Goal: Task Accomplishment & Management: Use online tool/utility

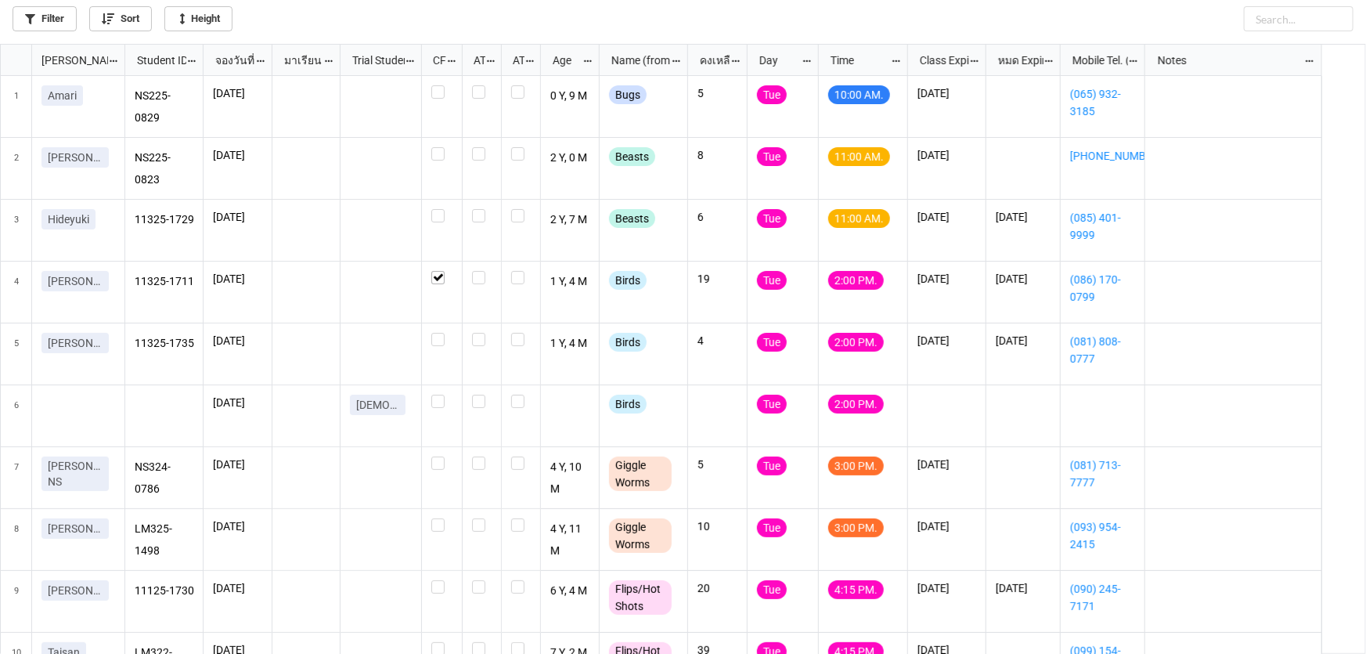
scroll to position [9, 9]
click at [442, 209] on label "grid" at bounding box center [441, 209] width 21 height 0
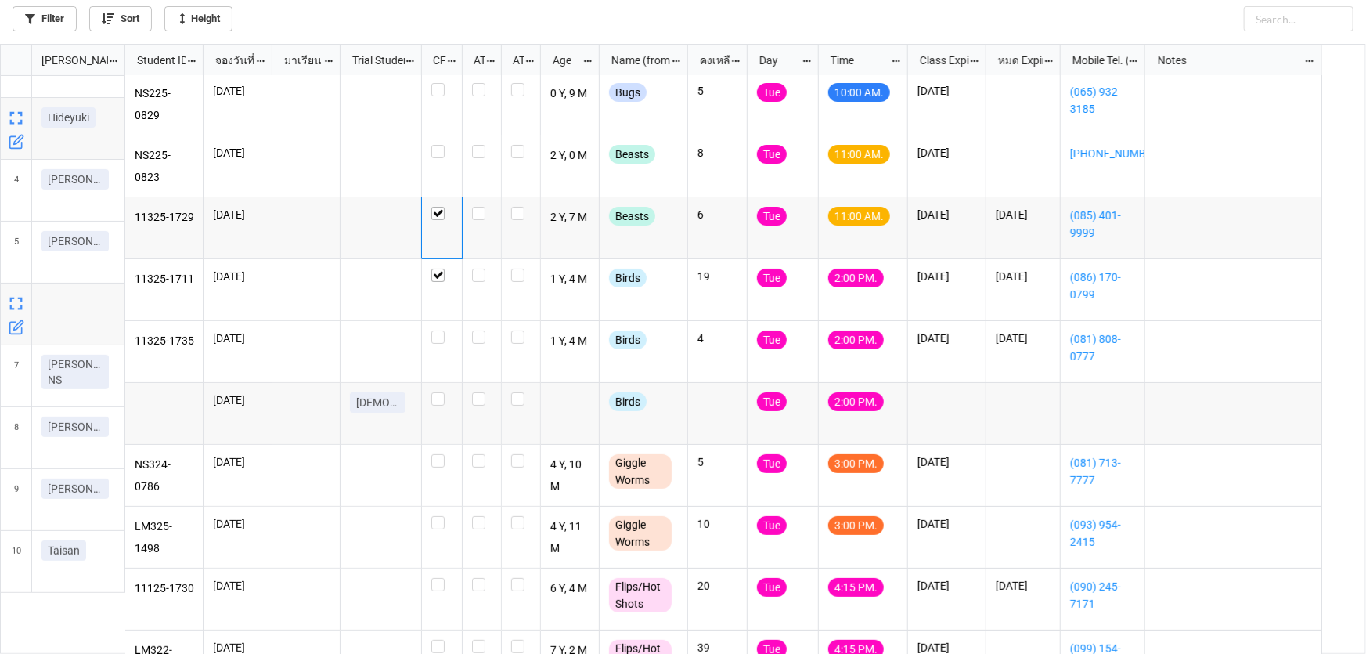
scroll to position [0, 0]
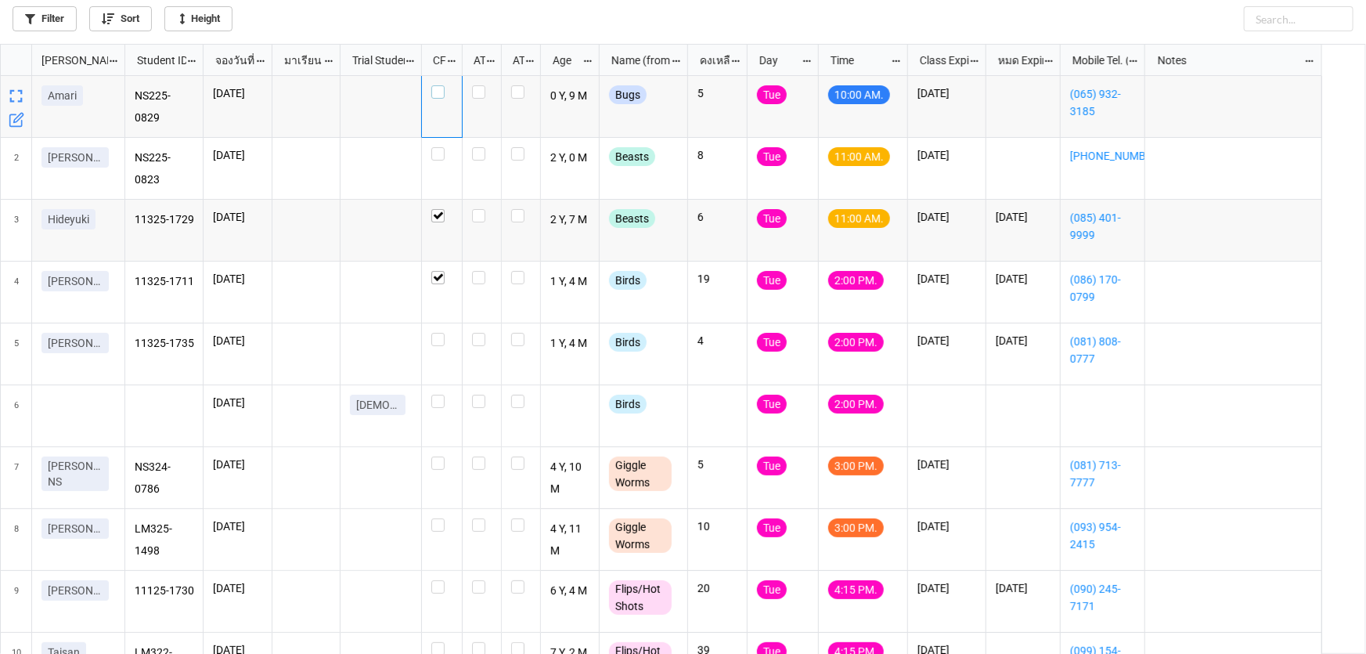
click at [435, 85] on label "grid" at bounding box center [441, 85] width 21 height 0
click at [442, 147] on label "grid" at bounding box center [441, 147] width 21 height 0
click at [441, 333] on label "grid" at bounding box center [441, 333] width 21 height 0
click at [438, 518] on label "grid" at bounding box center [441, 518] width 21 height 0
click at [432, 580] on label "grid" at bounding box center [441, 580] width 21 height 0
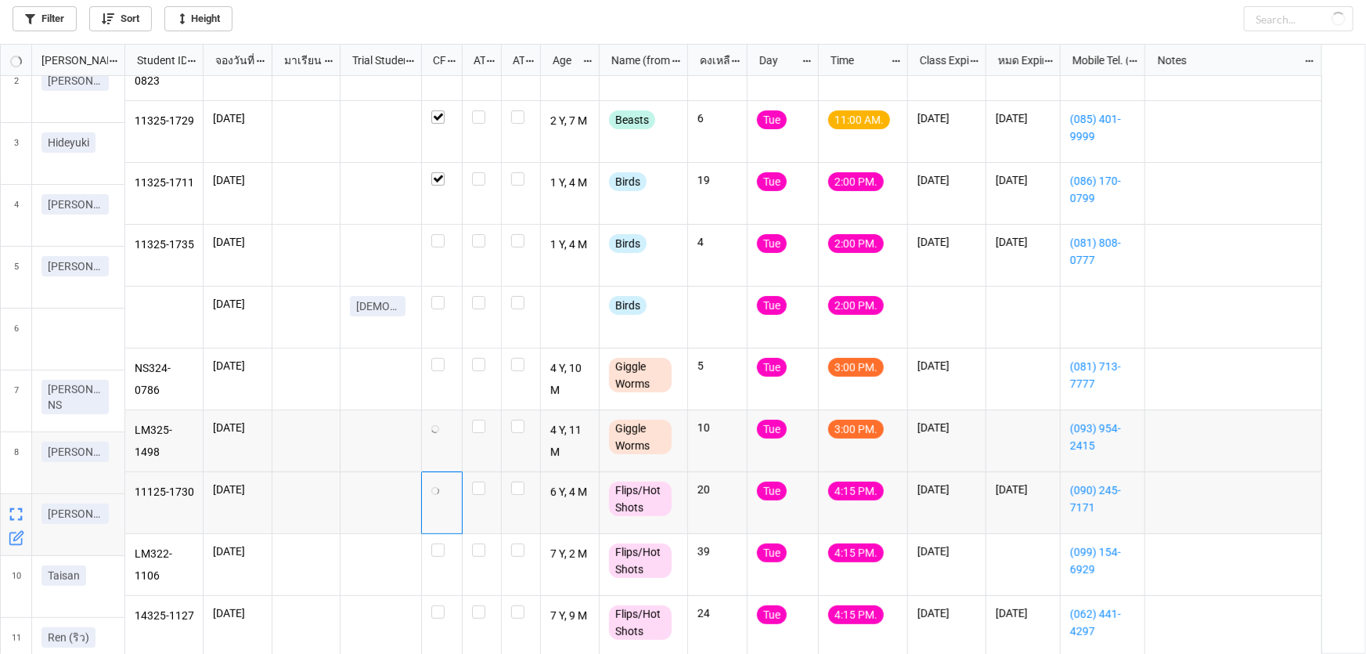
scroll to position [102, 0]
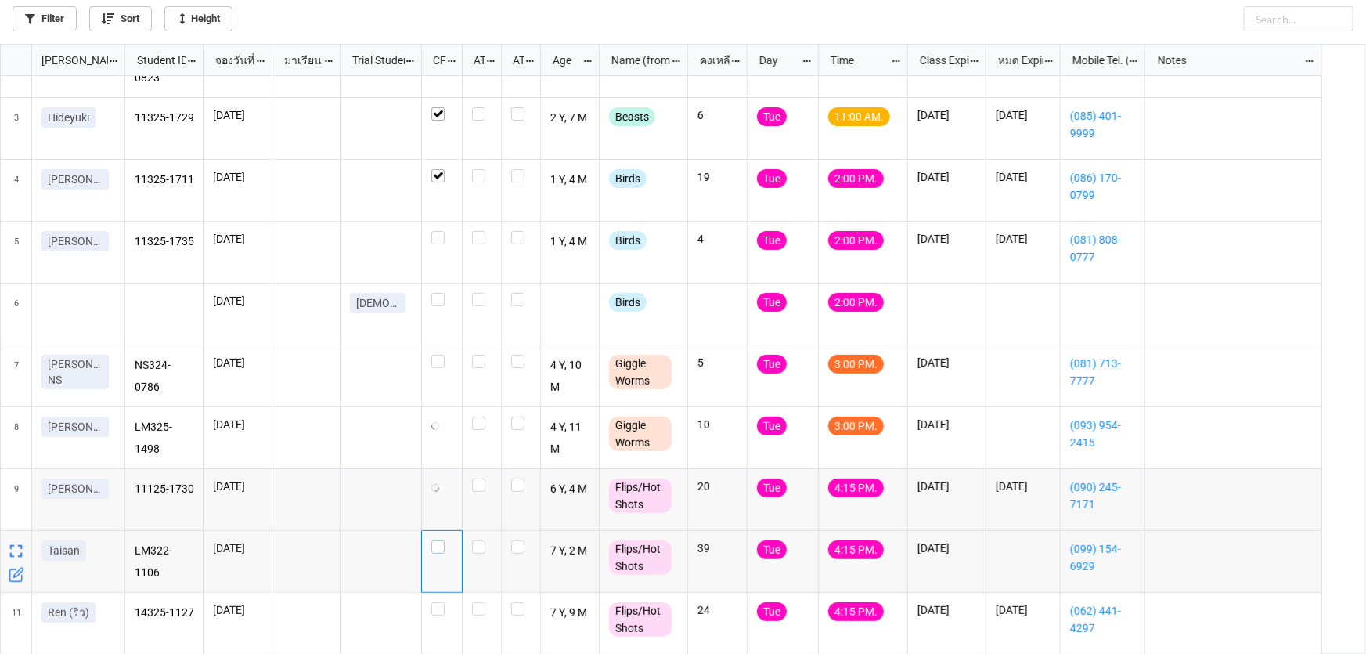
click at [441, 540] on label "grid" at bounding box center [441, 540] width 21 height 0
checkbox input "true"
click at [438, 540] on label "grid" at bounding box center [441, 540] width 21 height 0
click at [435, 540] on label "grid" at bounding box center [441, 540] width 21 height 0
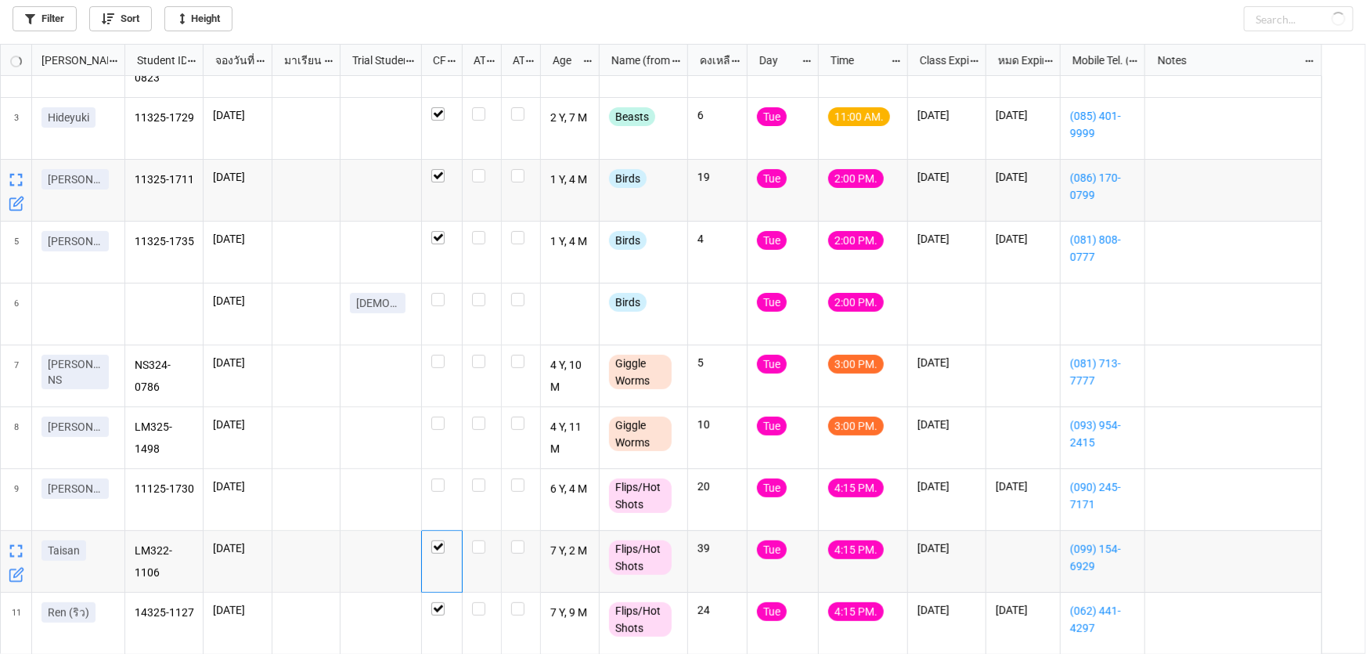
checkbox input "true"
checkbox input "false"
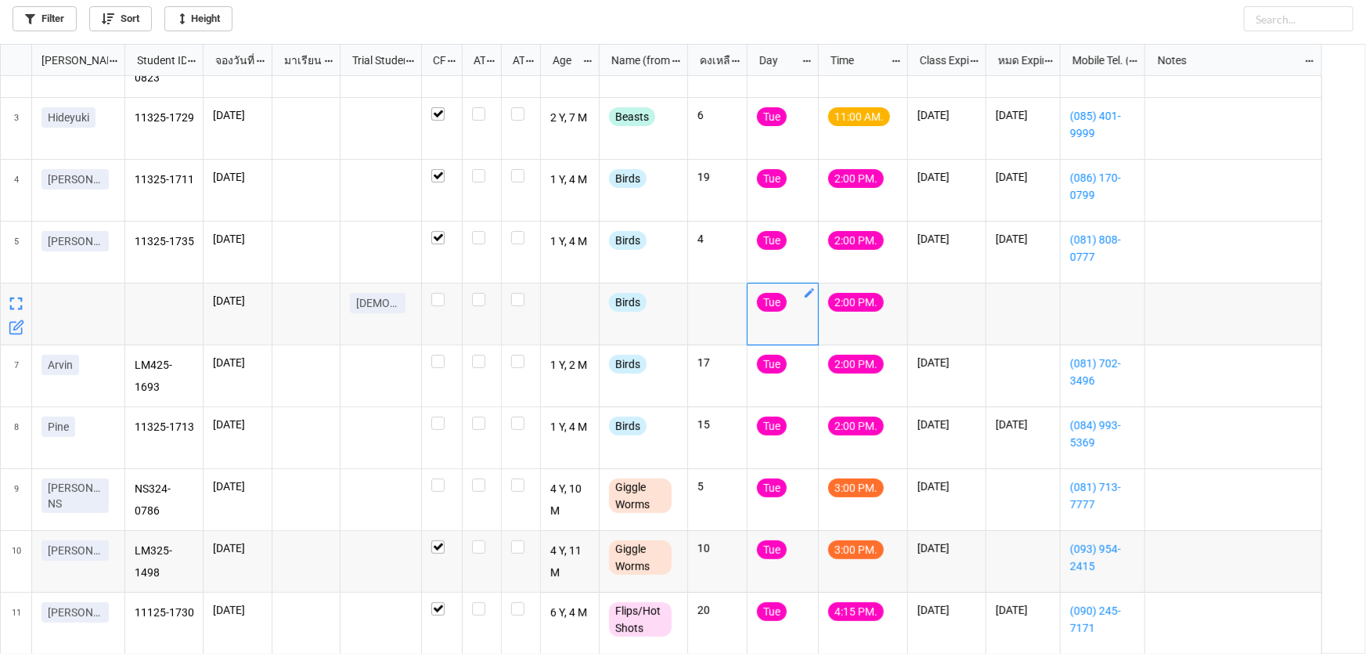
click at [806, 289] on icon "grid" at bounding box center [809, 293] width 13 height 13
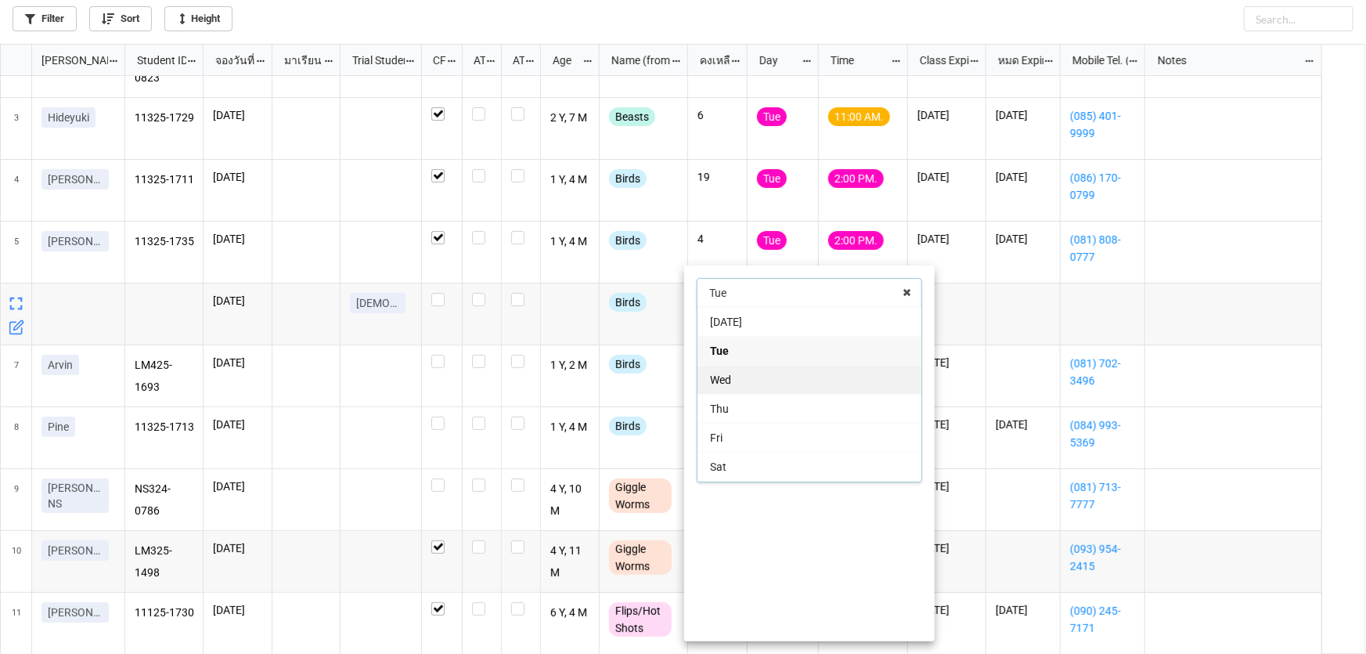
click at [793, 384] on div "Wed" at bounding box center [810, 379] width 224 height 29
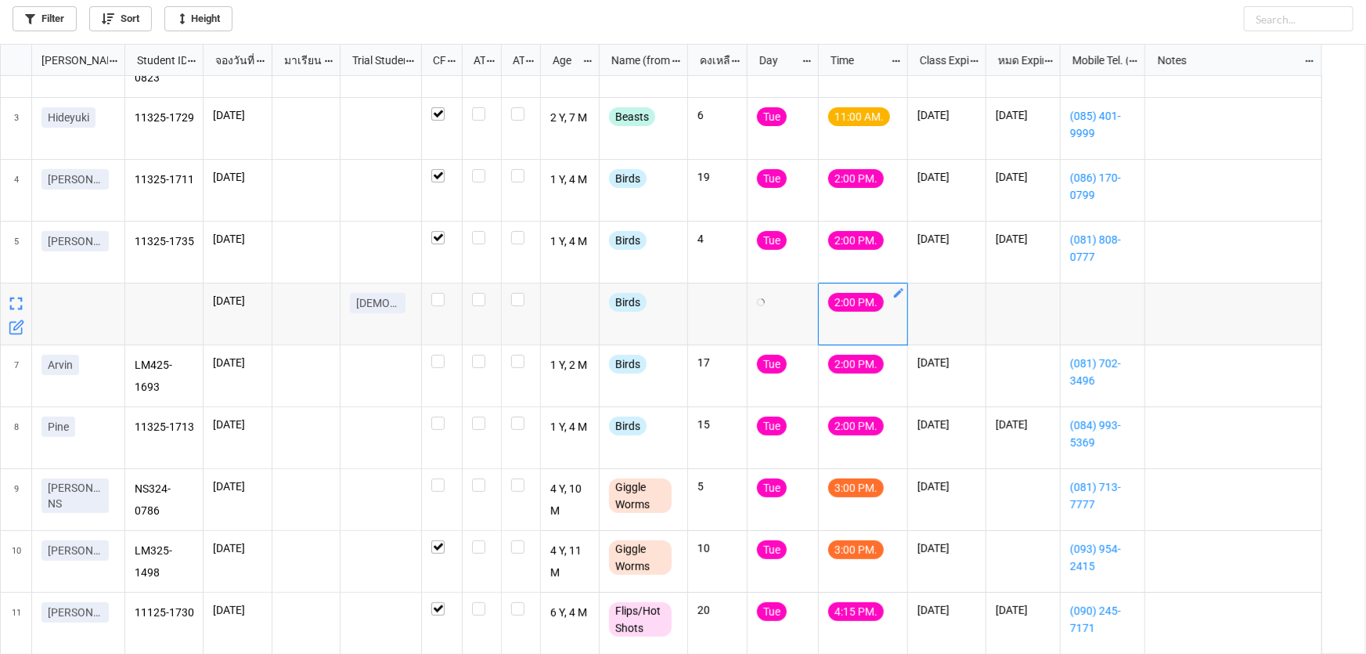
click at [900, 287] on icon "grid" at bounding box center [899, 293] width 13 height 13
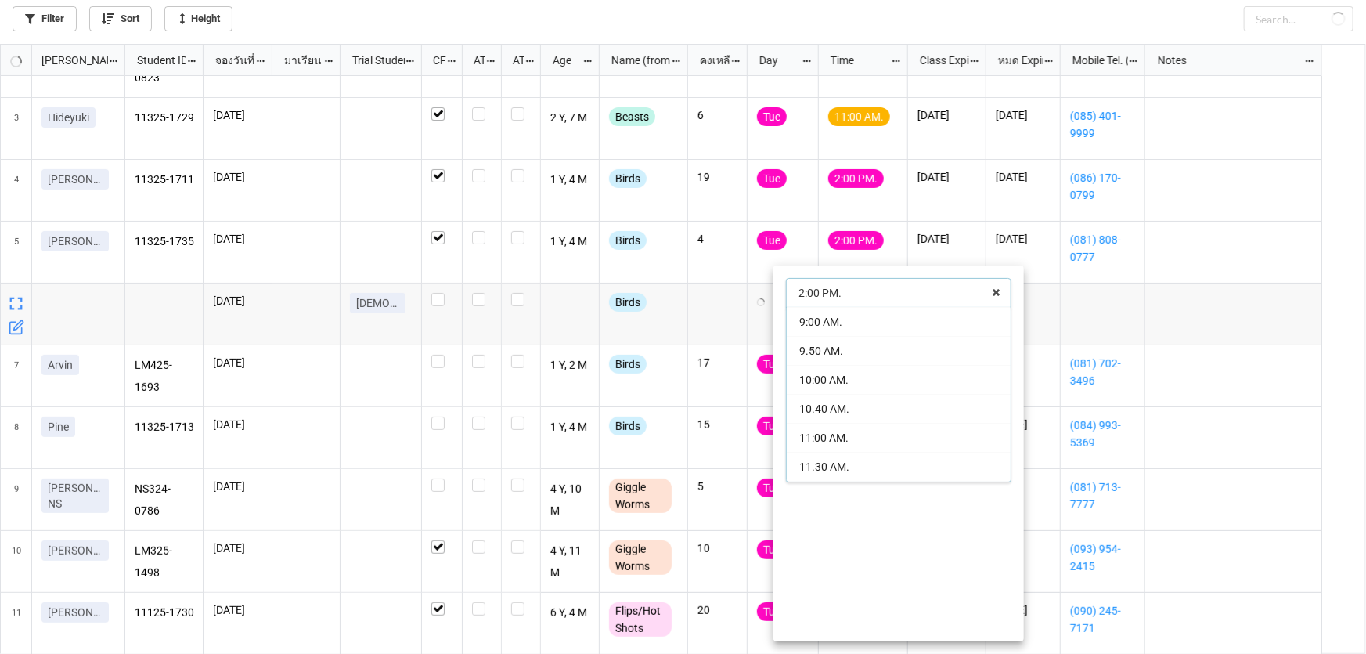
scroll to position [55, 0]
click at [901, 375] on div "11:00 AM." at bounding box center [899, 382] width 224 height 29
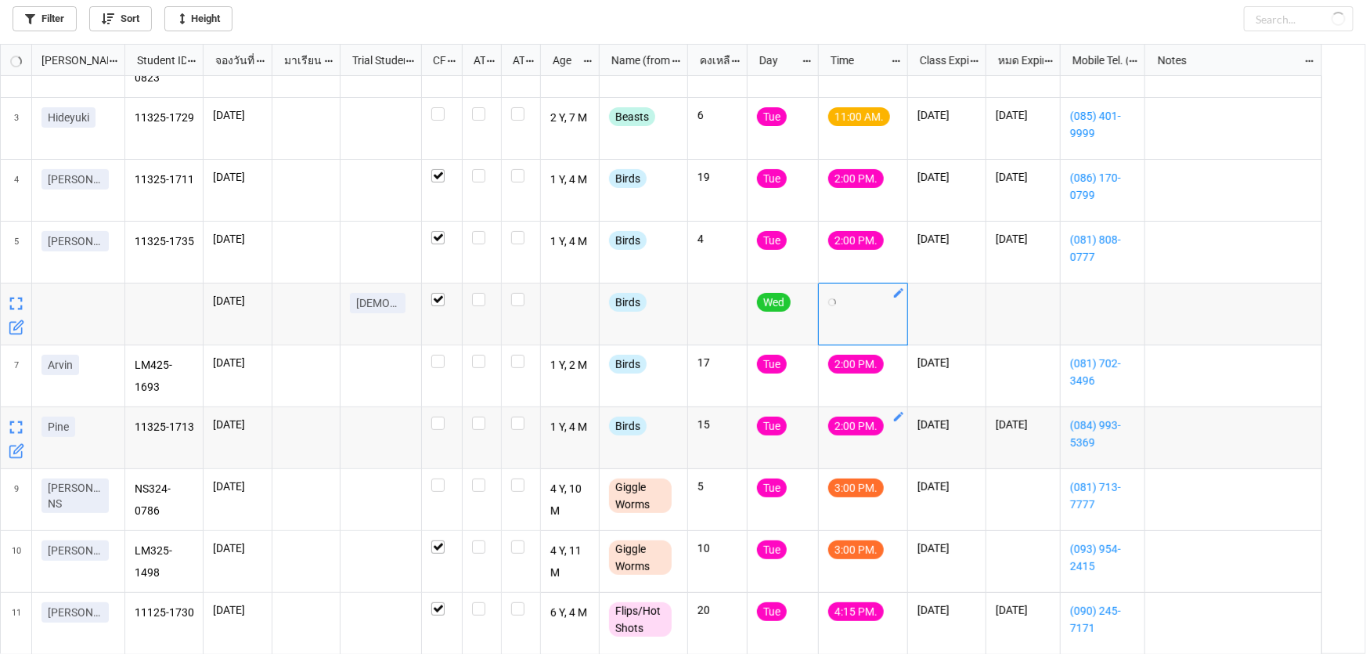
checkbox input "true"
checkbox input "false"
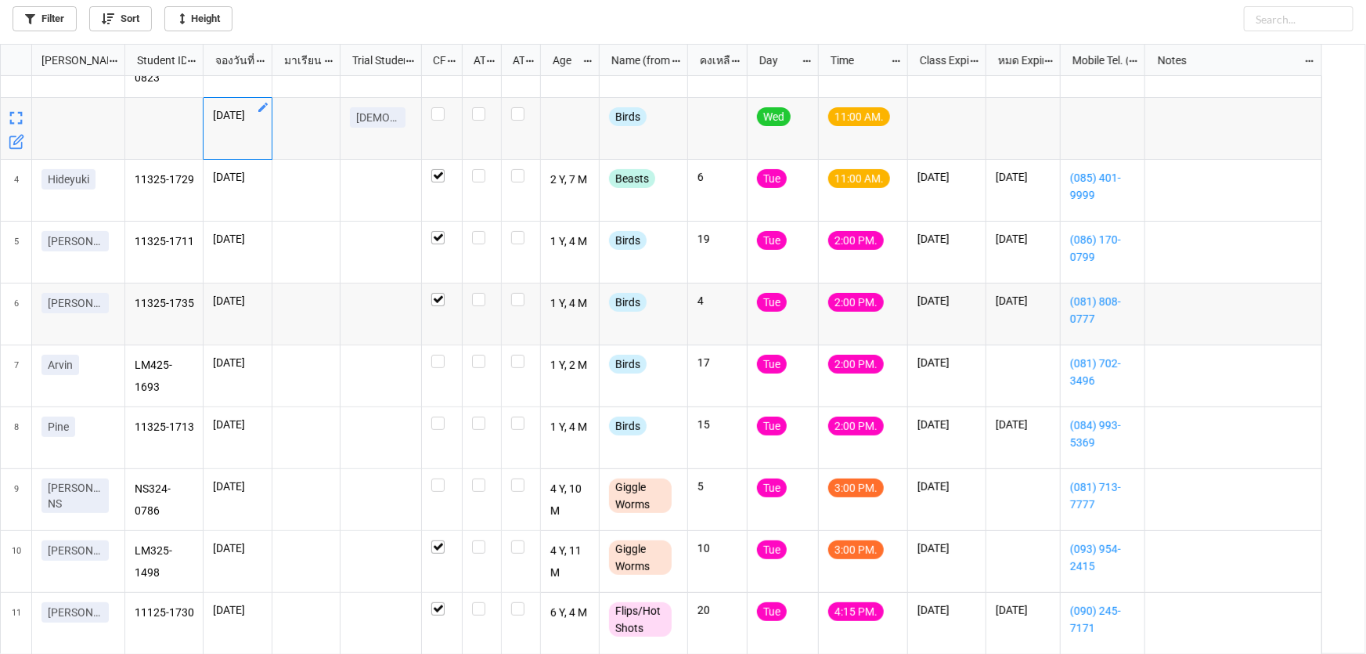
click at [263, 111] on icon "grid" at bounding box center [263, 107] width 13 height 13
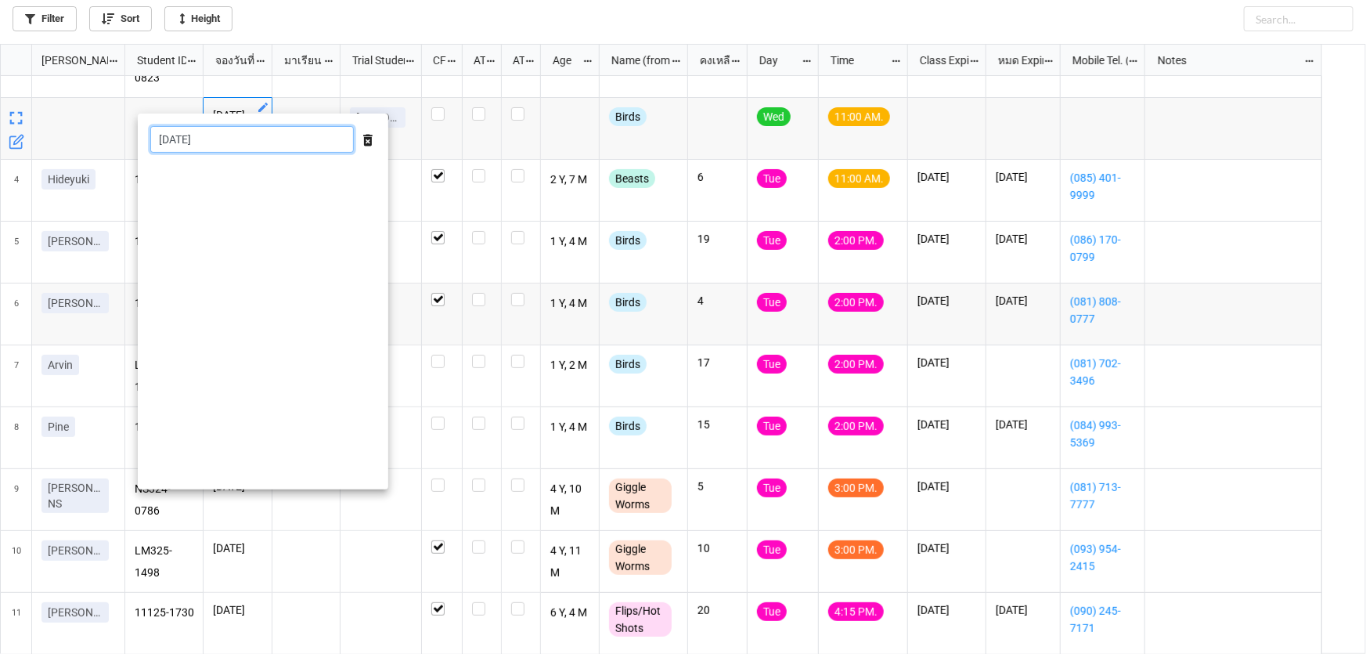
click at [285, 141] on input "9/9/2025" at bounding box center [252, 139] width 204 height 27
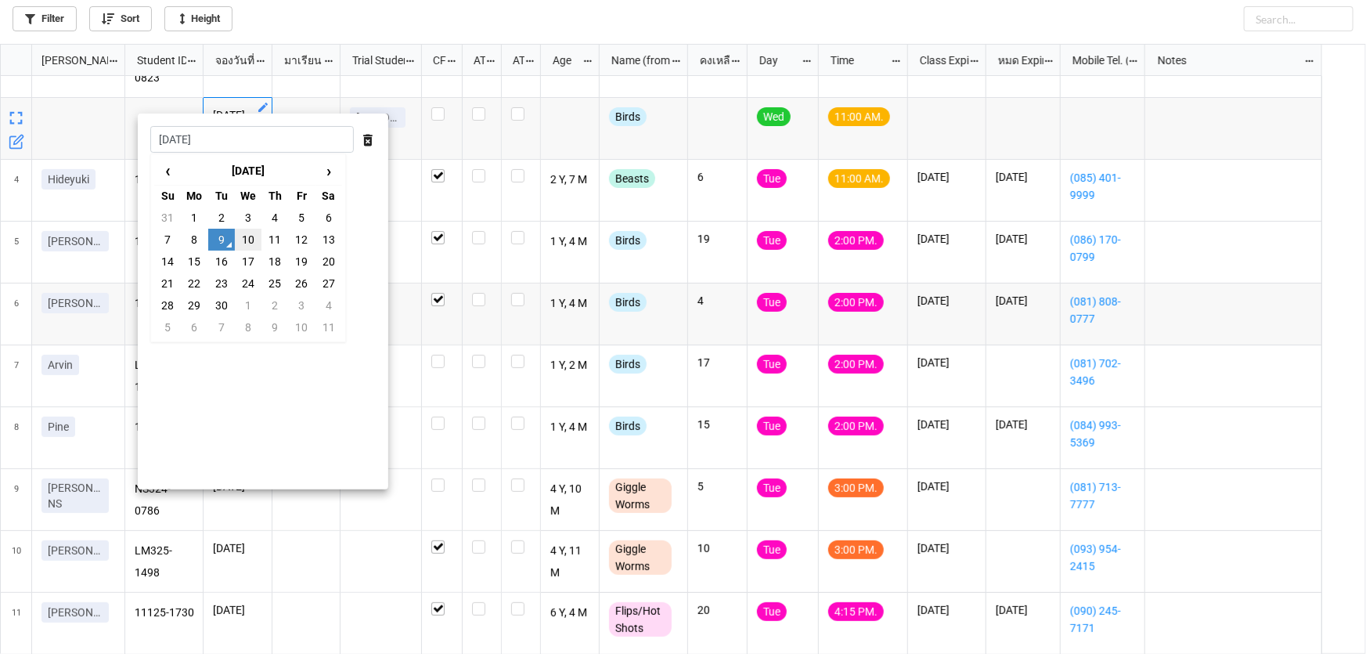
click at [243, 242] on td "10" at bounding box center [248, 240] width 27 height 22
type input "[DATE]"
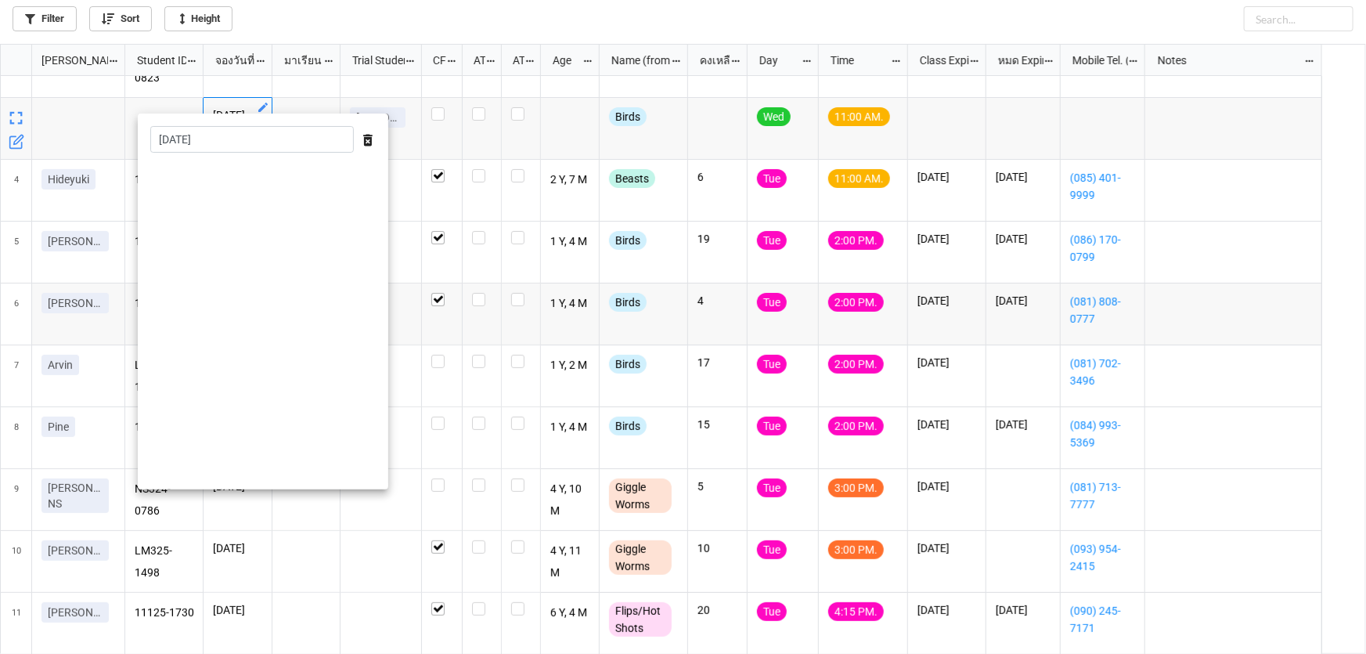
click at [407, 304] on div at bounding box center [683, 327] width 1366 height 654
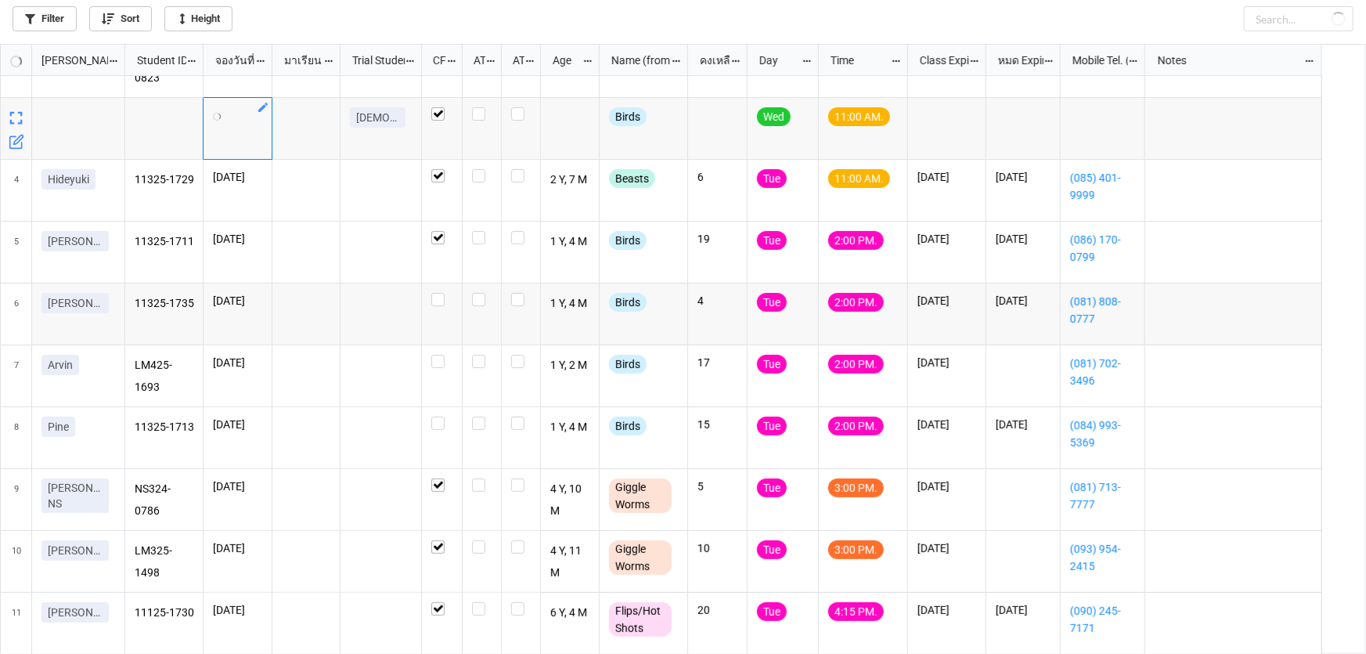
checkbox input "false"
checkbox input "true"
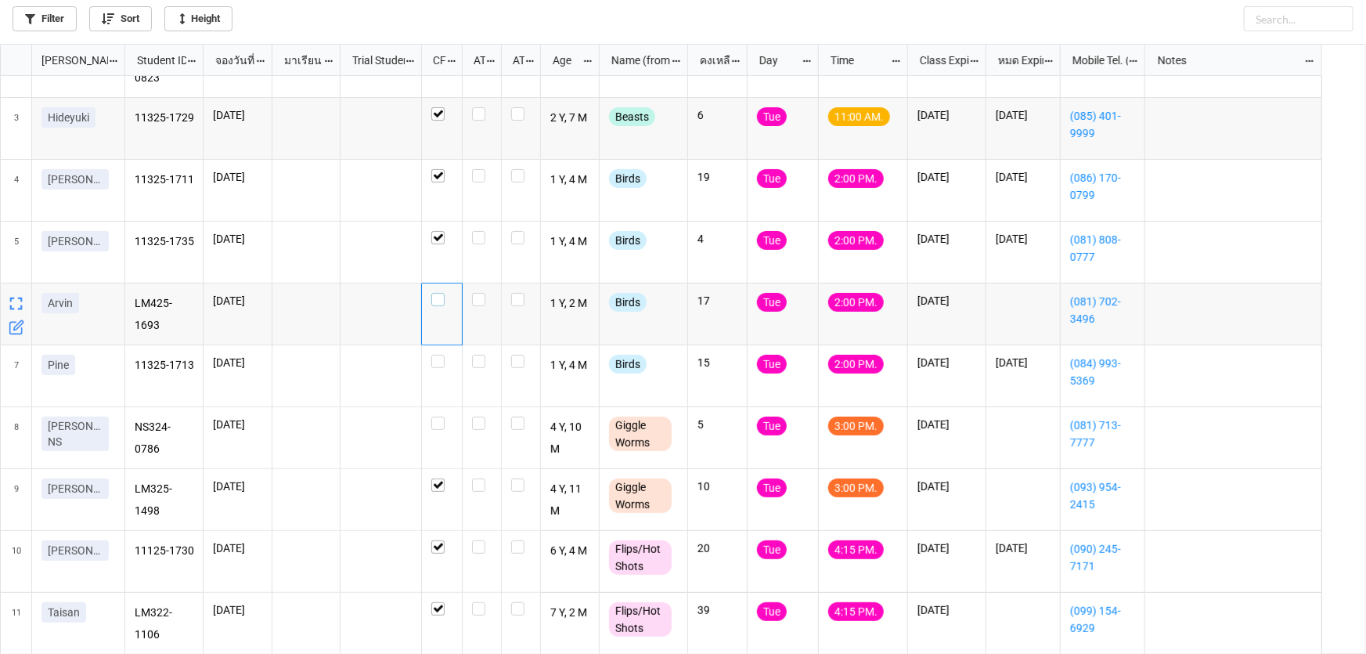
click at [441, 293] on label "grid" at bounding box center [441, 293] width 21 height 0
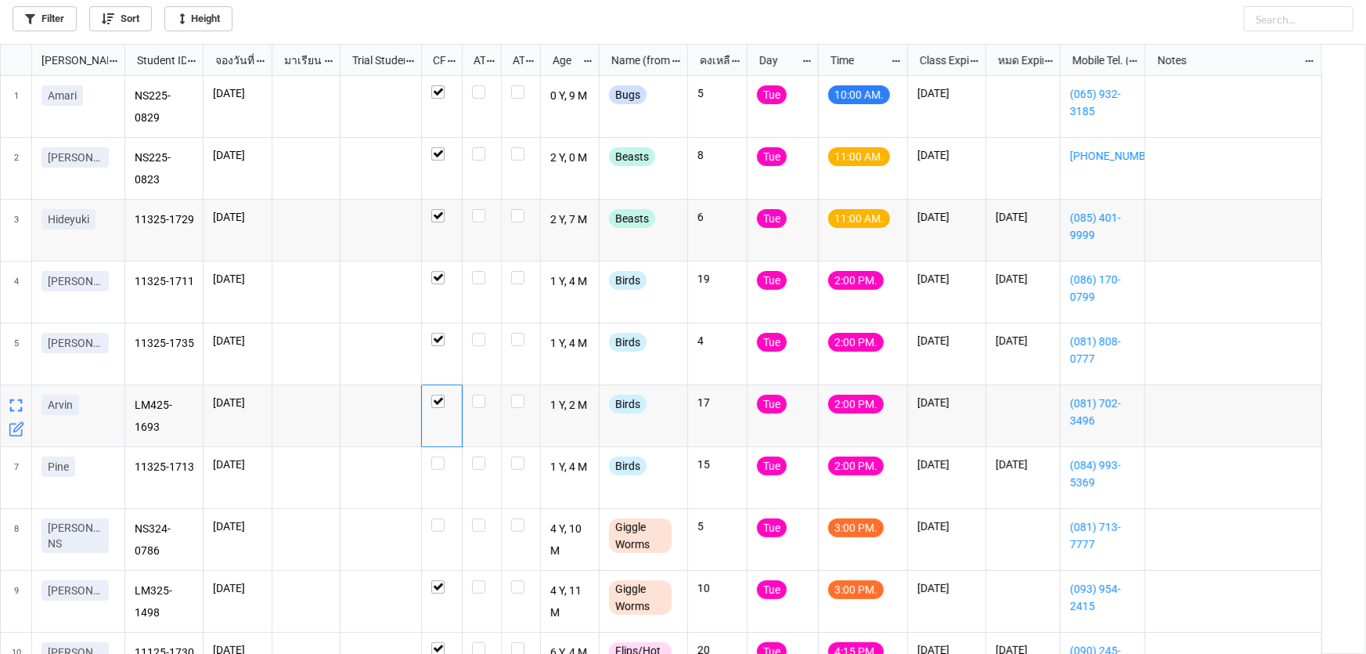
scroll to position [0, 0]
click at [481, 85] on label "grid" at bounding box center [482, 85] width 20 height 0
checkbox input "true"
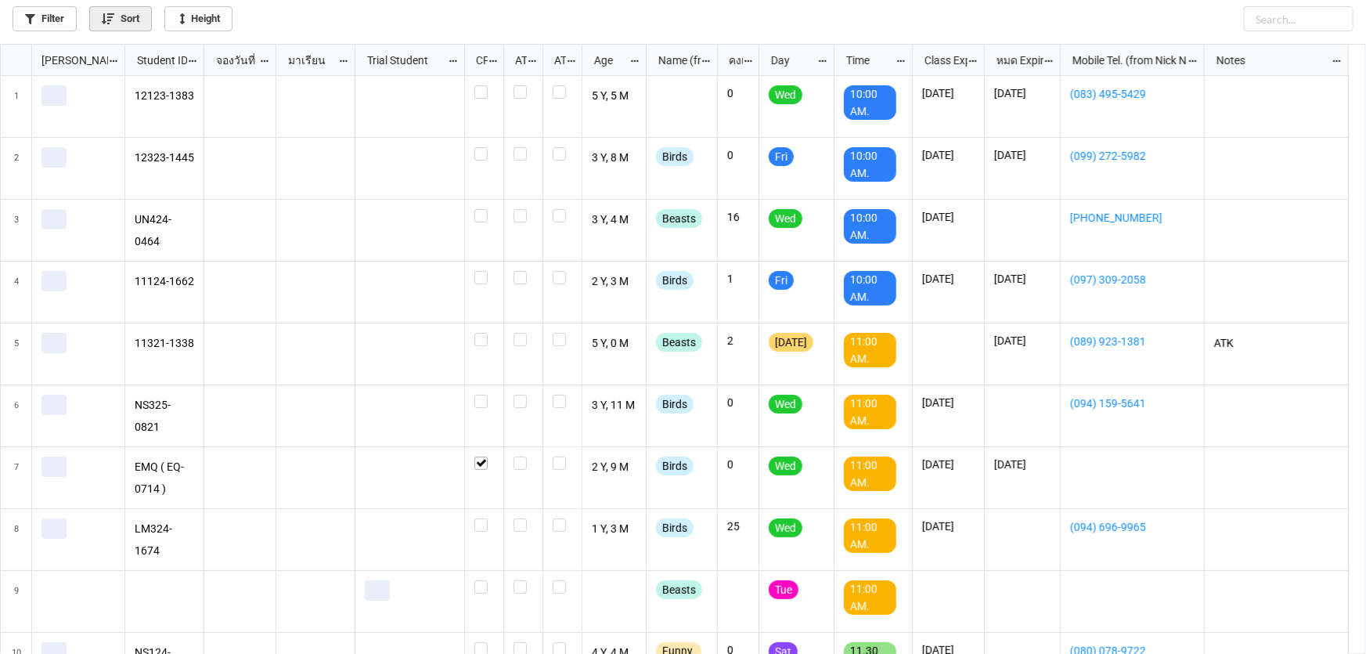
scroll to position [601, 1357]
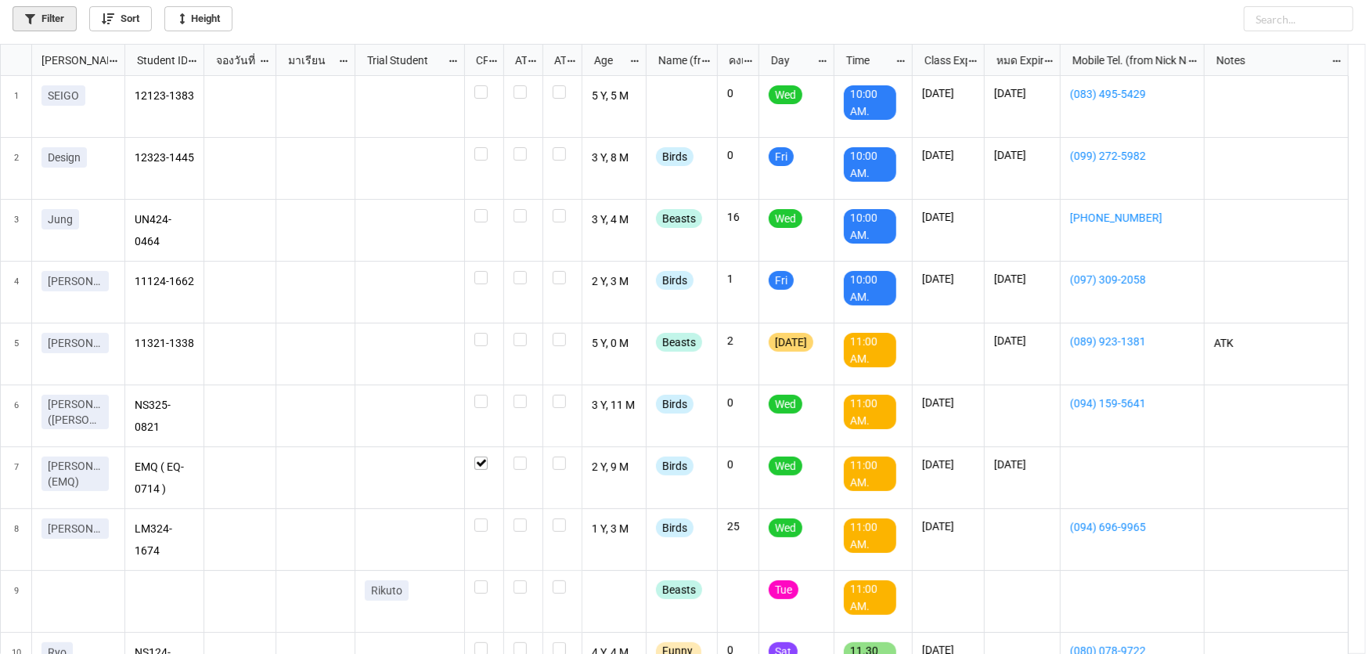
click at [42, 19] on link "Filter" at bounding box center [45, 18] width 64 height 25
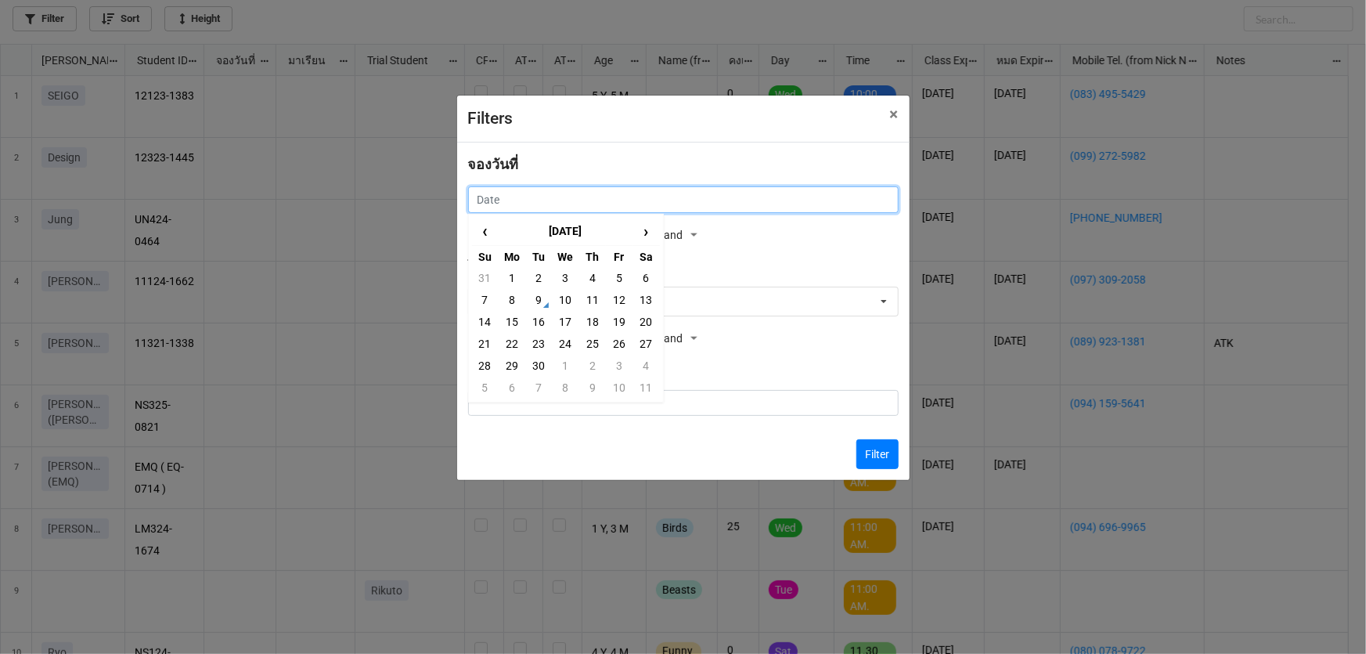
click at [709, 212] on input "text" at bounding box center [683, 199] width 431 height 27
click at [568, 308] on td "10" at bounding box center [565, 300] width 27 height 22
type input "[DATE]"
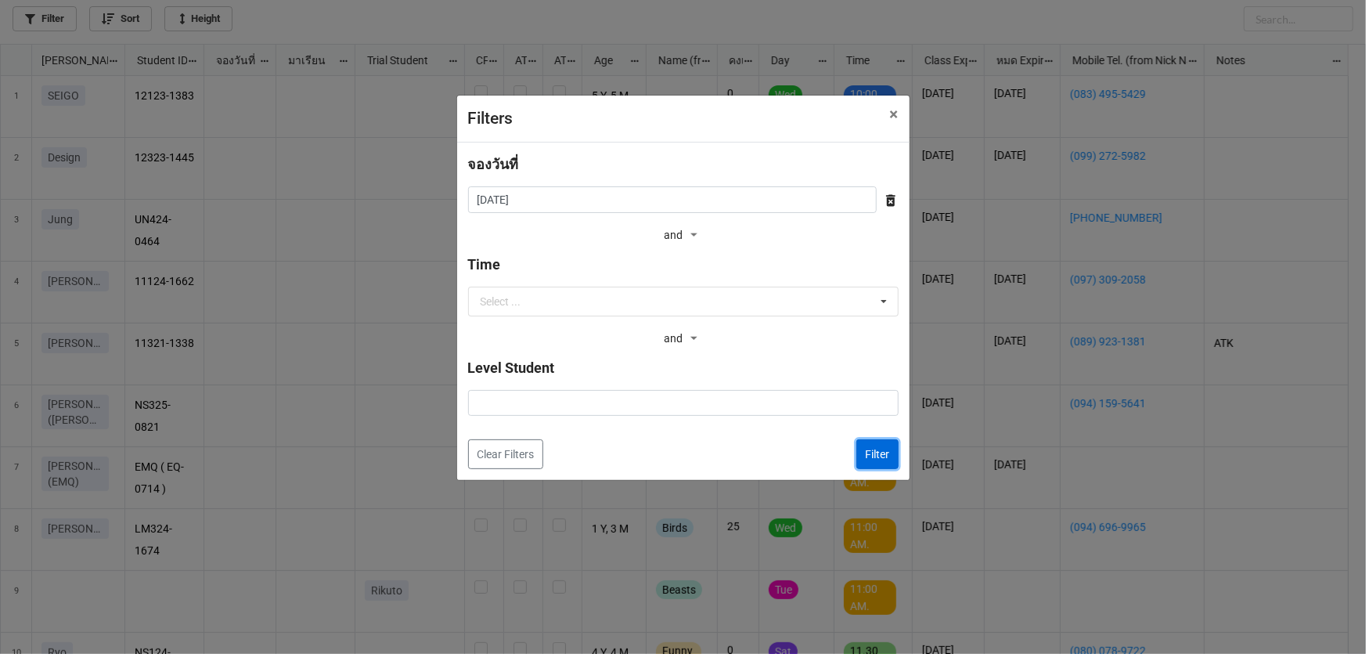
drag, startPoint x: 876, startPoint y: 460, endPoint x: 887, endPoint y: 446, distance: 17.9
click at [877, 460] on button "Filter" at bounding box center [878, 454] width 42 height 30
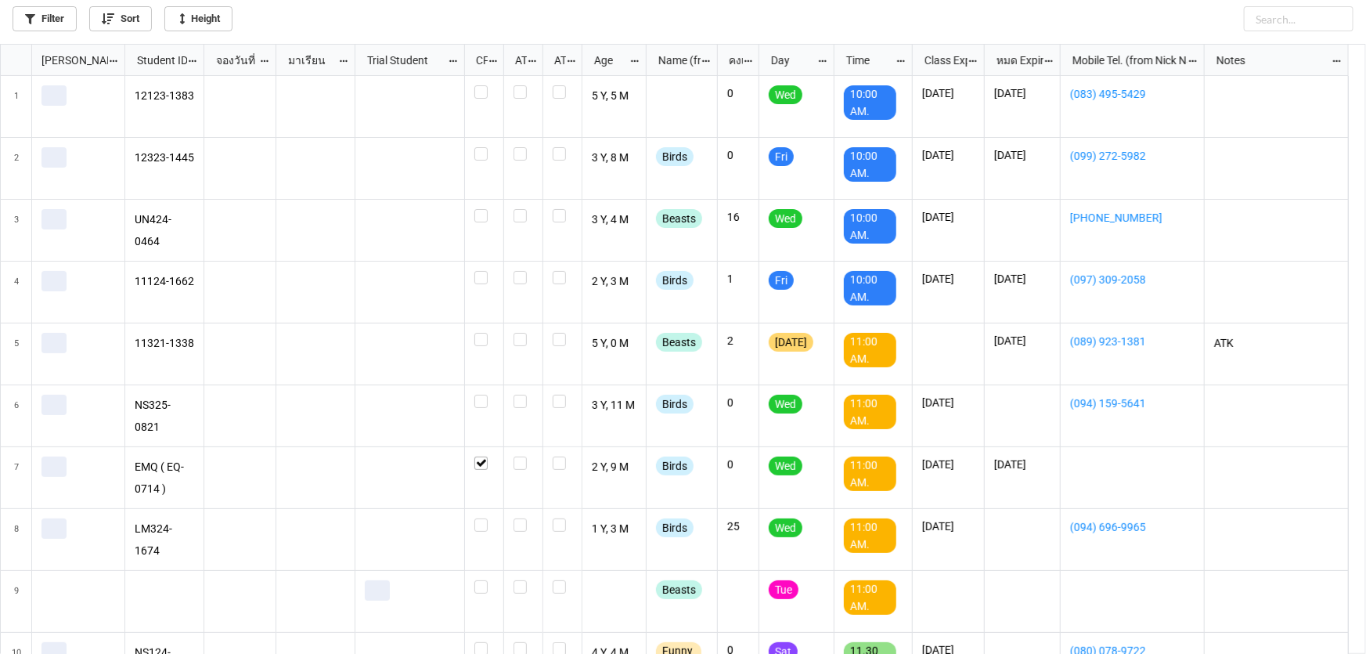
scroll to position [601, 1357]
click at [52, 28] on link "Filter" at bounding box center [45, 18] width 64 height 25
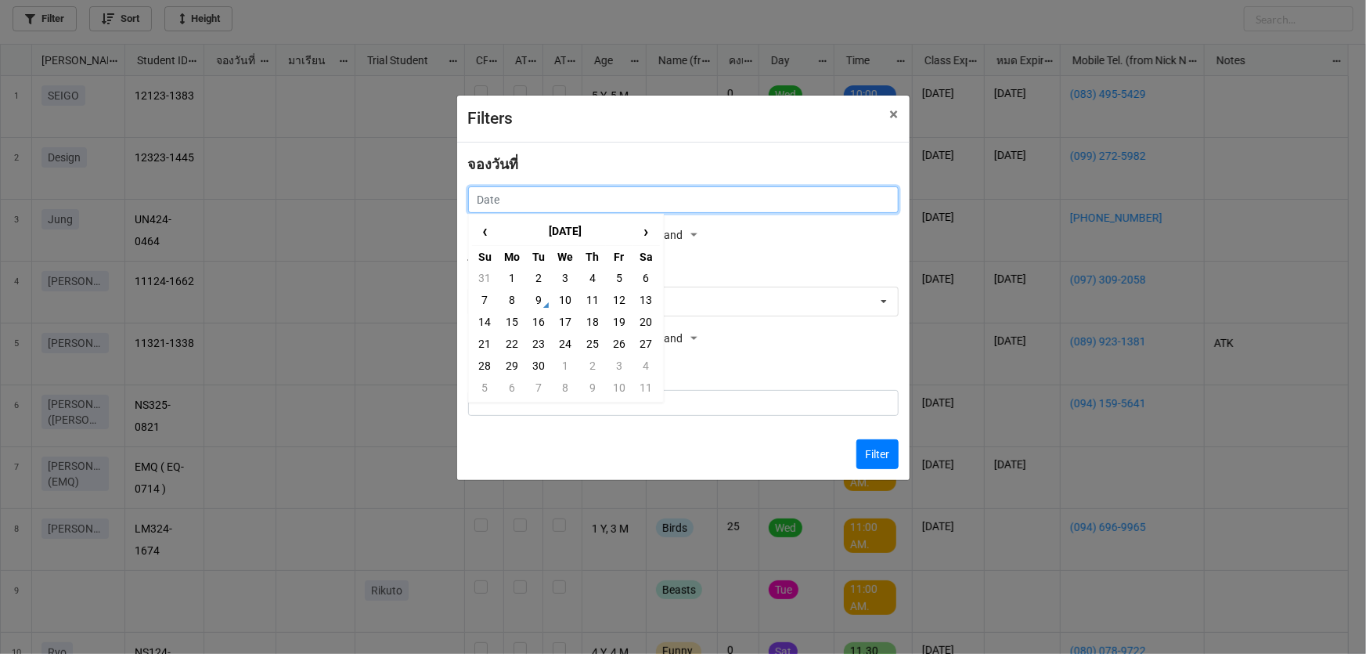
click at [586, 202] on input "text" at bounding box center [683, 199] width 431 height 27
click at [570, 305] on td "10" at bounding box center [565, 300] width 27 height 22
type input "[DATE]"
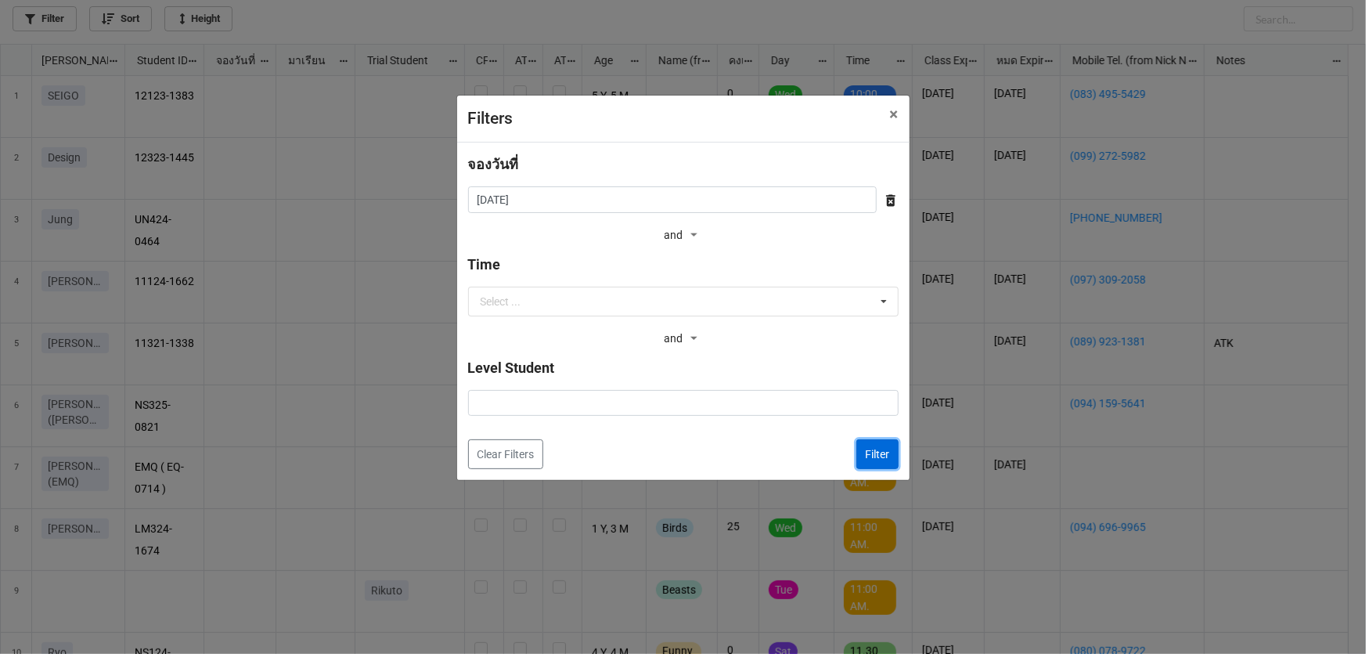
click at [881, 443] on button "Filter" at bounding box center [878, 454] width 42 height 30
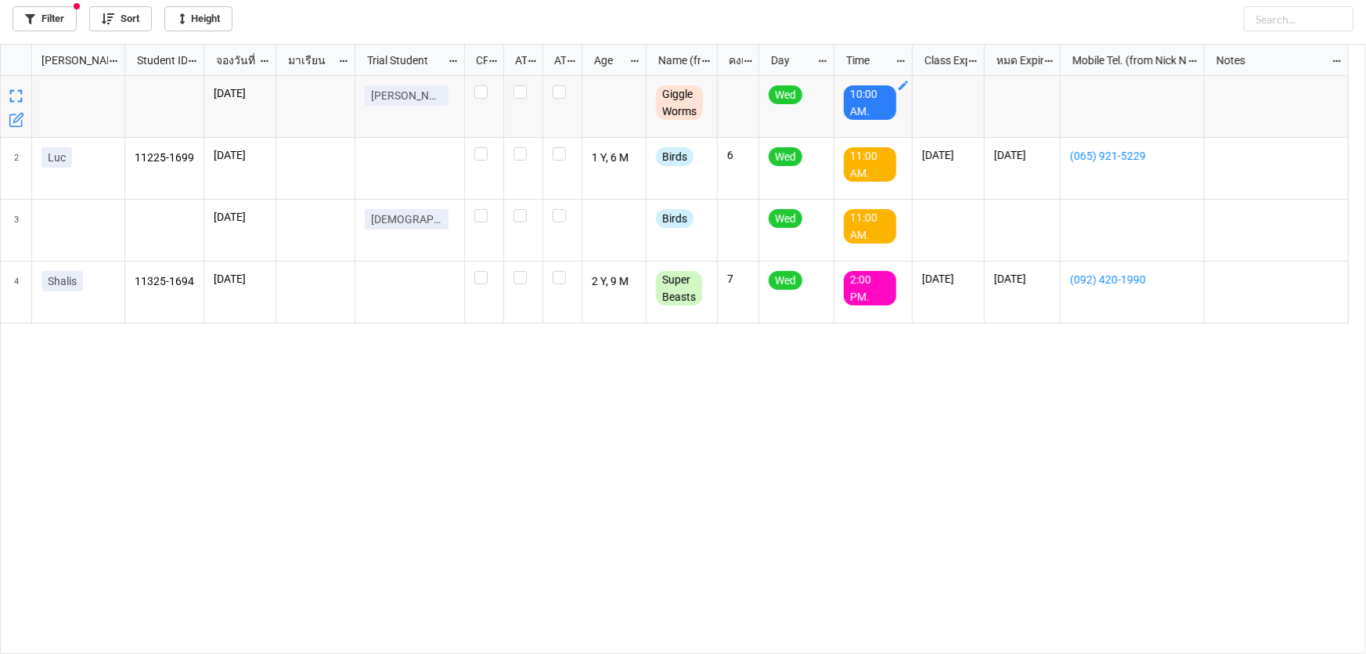
click at [902, 82] on icon "grid" at bounding box center [903, 85] width 13 height 13
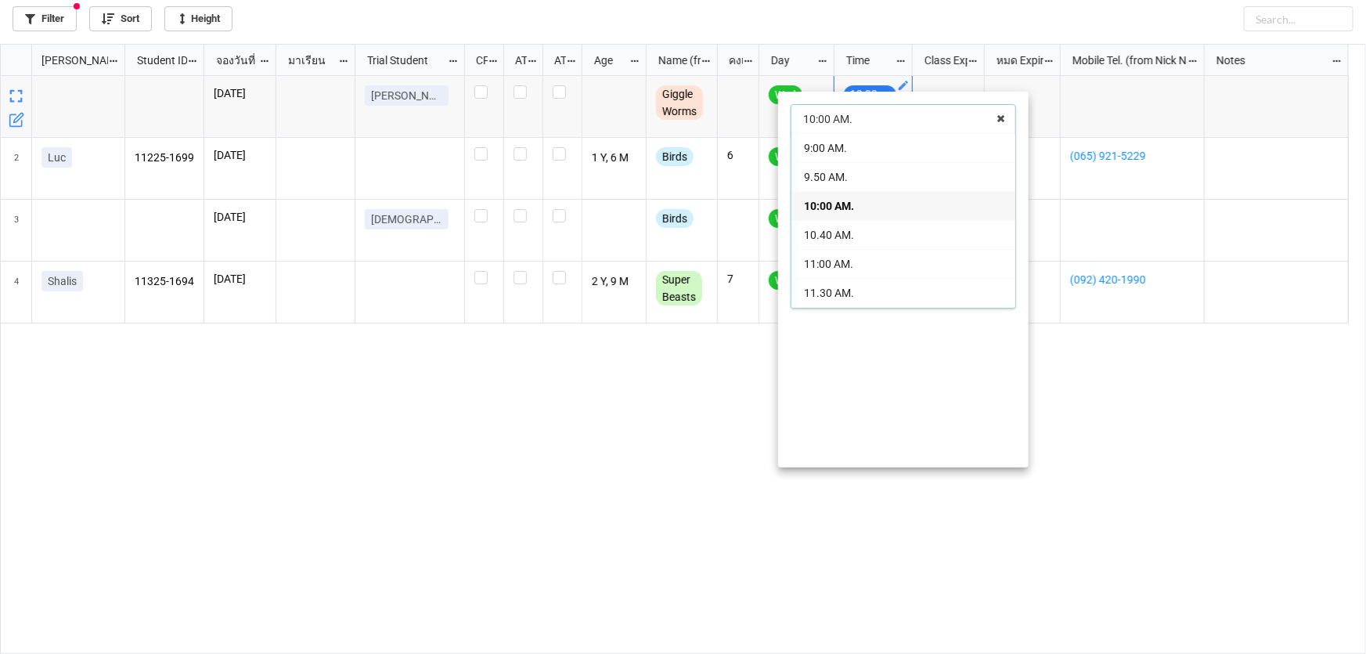
scroll to position [142, 0]
click at [913, 265] on div "3:00 PM." at bounding box center [904, 266] width 224 height 29
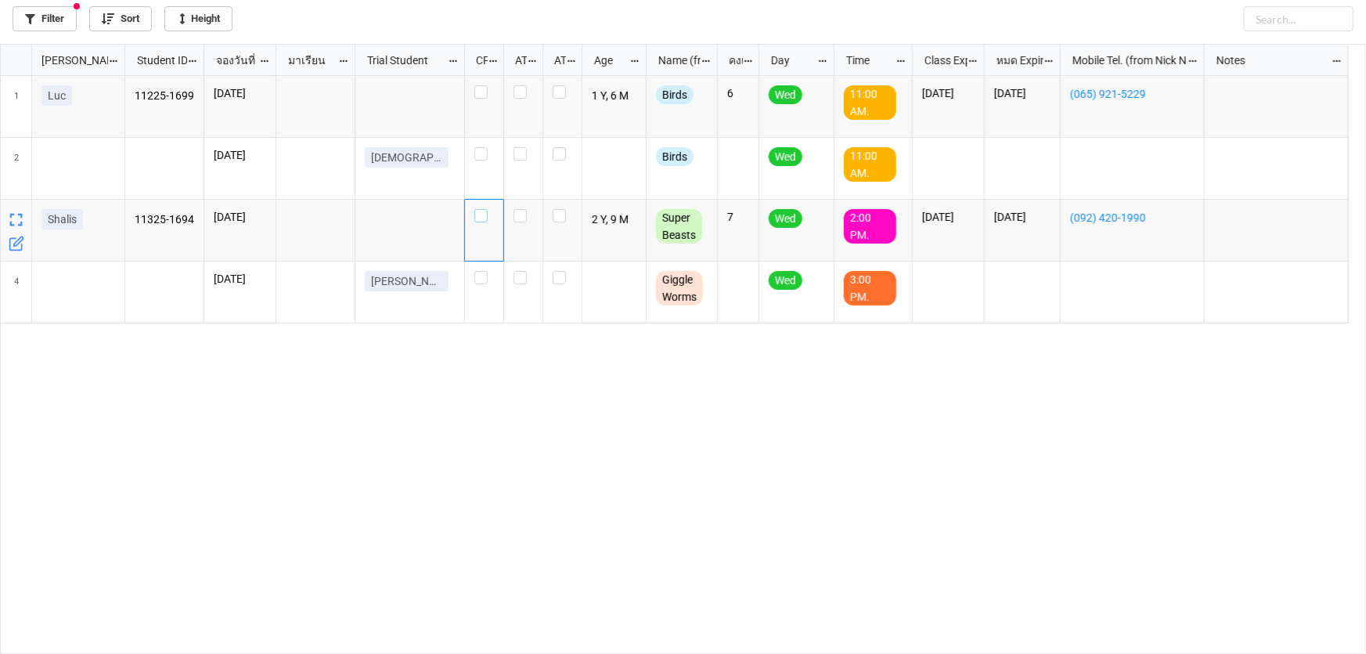
click at [489, 213] on div "grid" at bounding box center [484, 215] width 20 height 13
click at [53, 20] on link "Filter" at bounding box center [45, 18] width 64 height 25
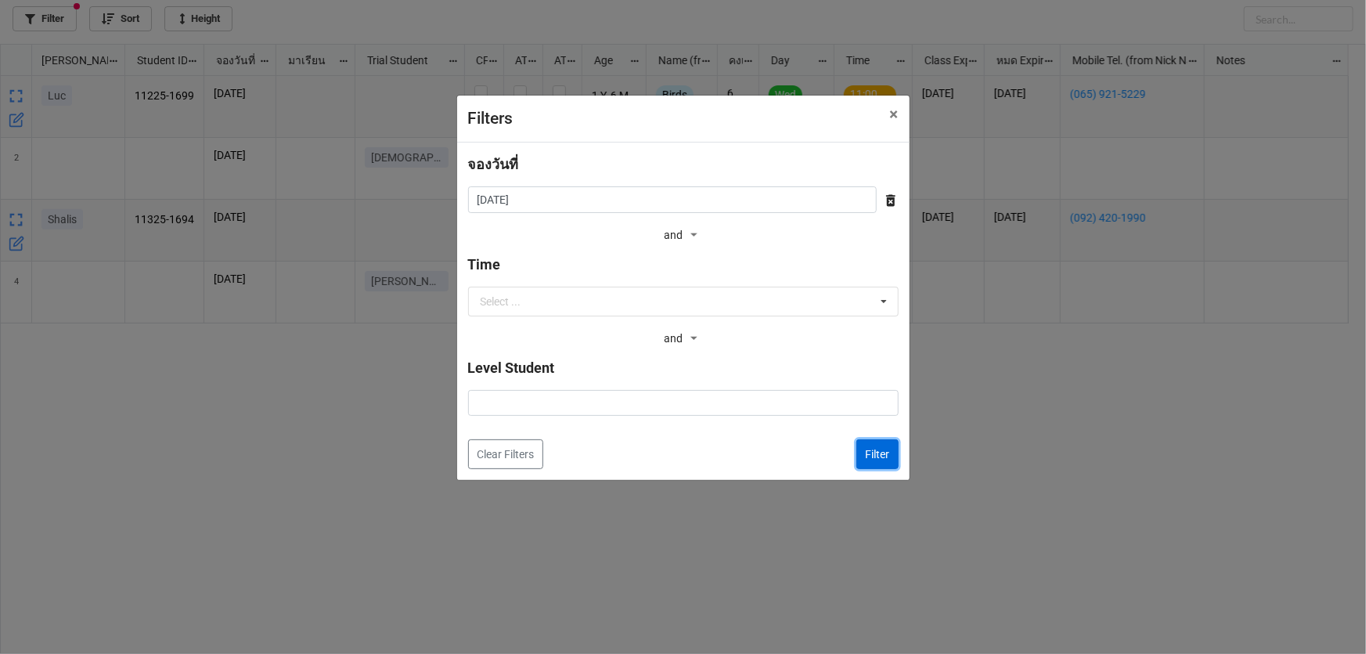
click at [872, 463] on button "Filter" at bounding box center [878, 454] width 42 height 30
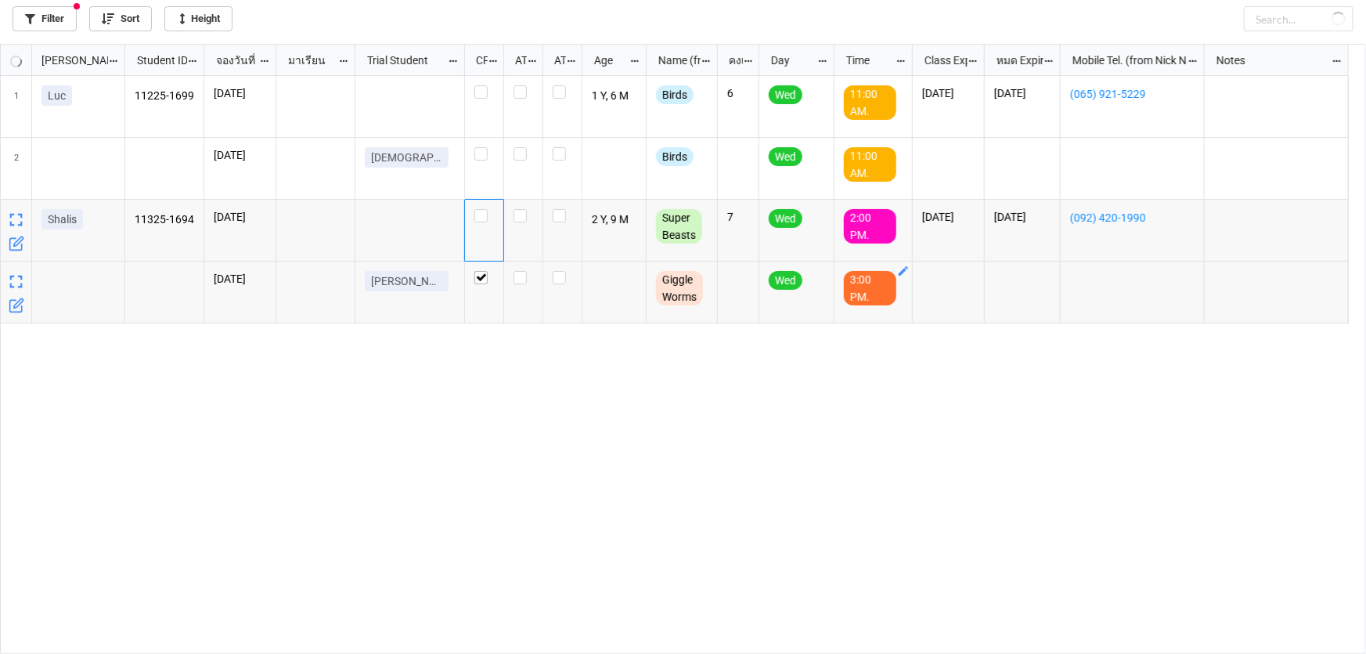
checkbox input "true"
checkbox input "false"
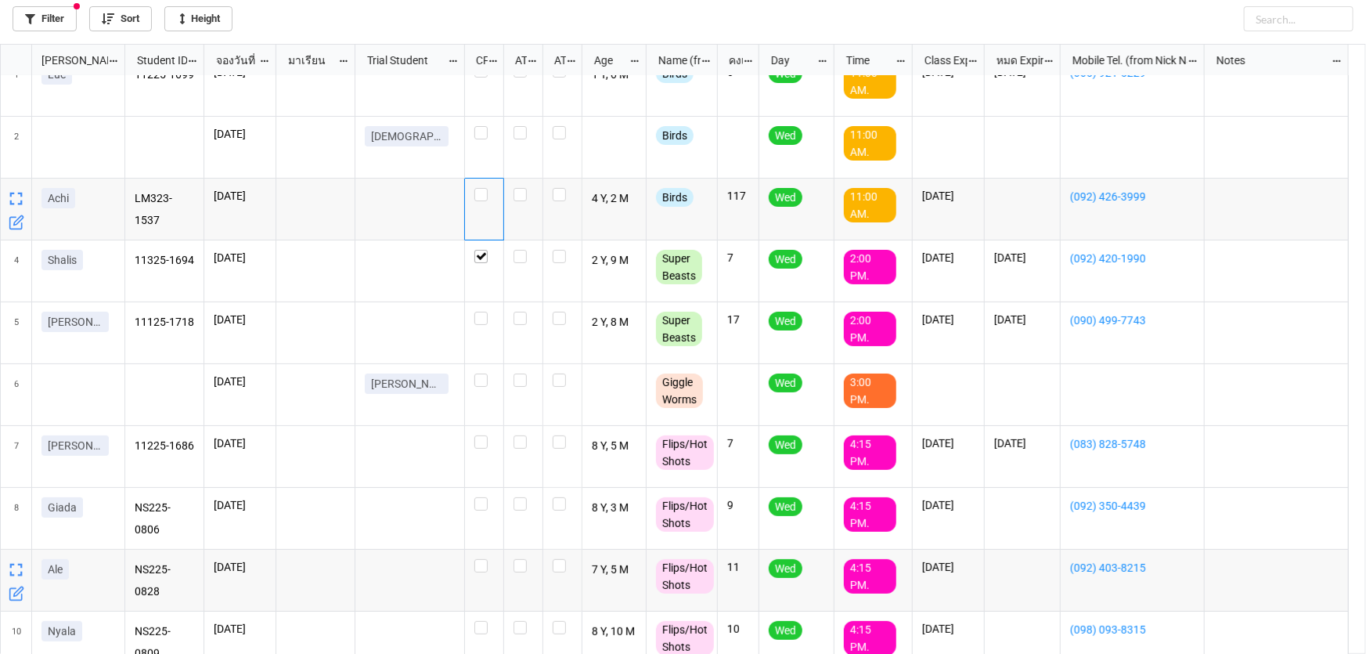
scroll to position [39, 0]
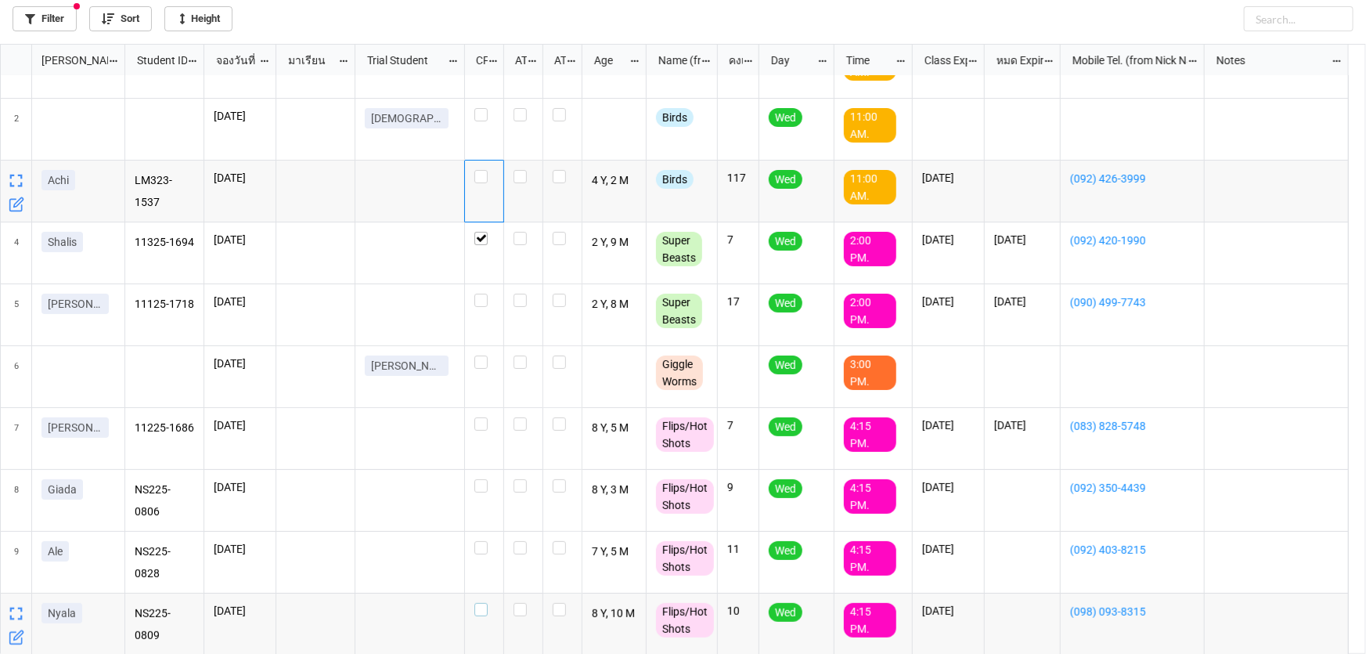
click at [485, 603] on label "grid" at bounding box center [484, 603] width 20 height 0
click at [487, 294] on div "grid" at bounding box center [484, 300] width 20 height 13
checkbox input "true"
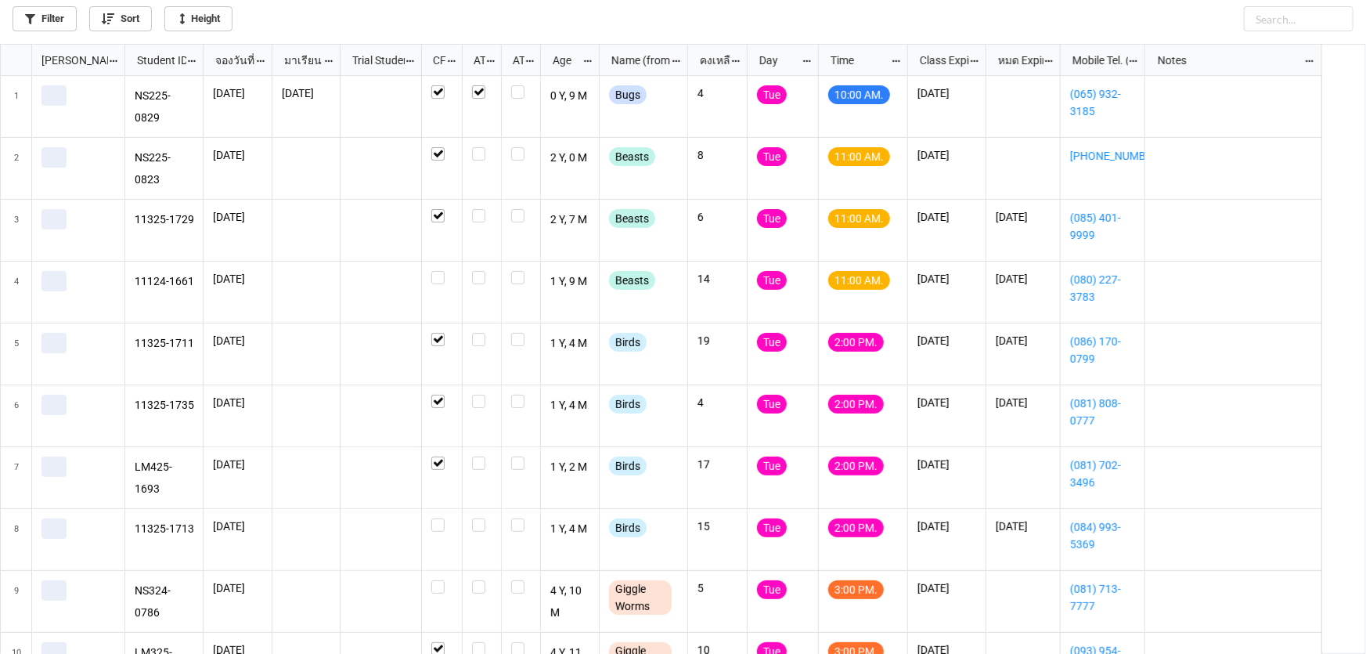
scroll to position [601, 1357]
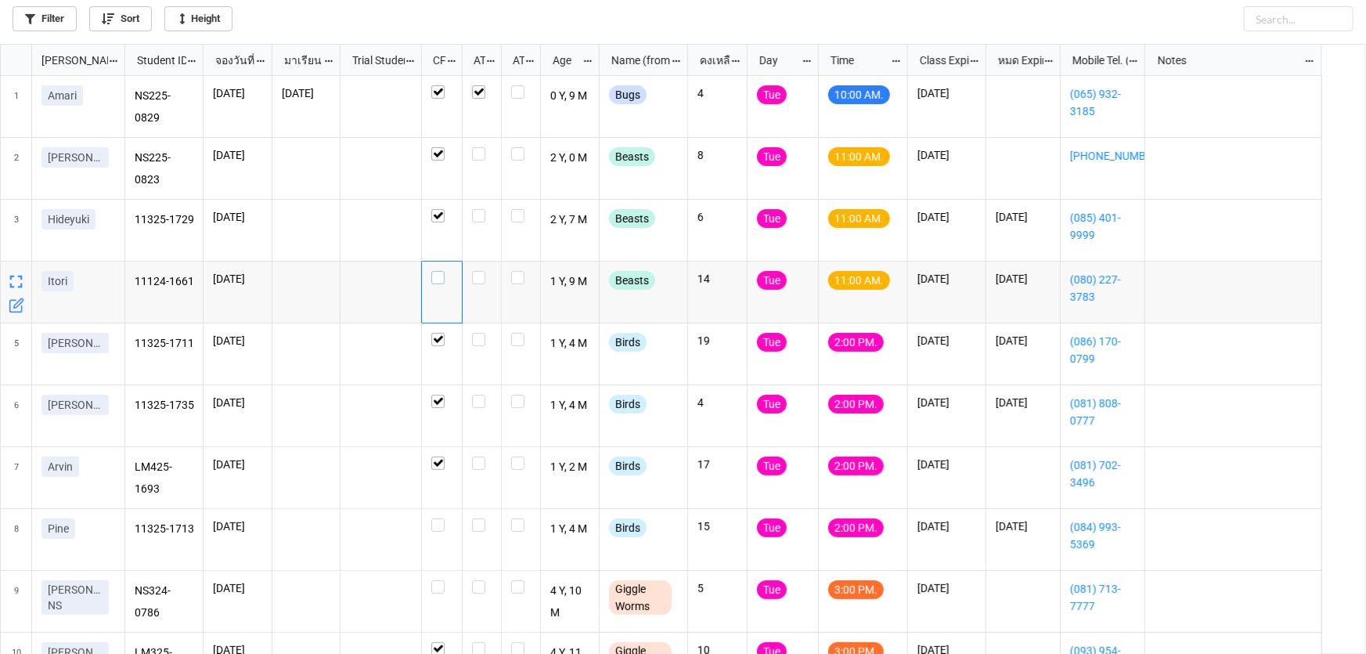
click at [435, 271] on label "grid" at bounding box center [441, 271] width 21 height 0
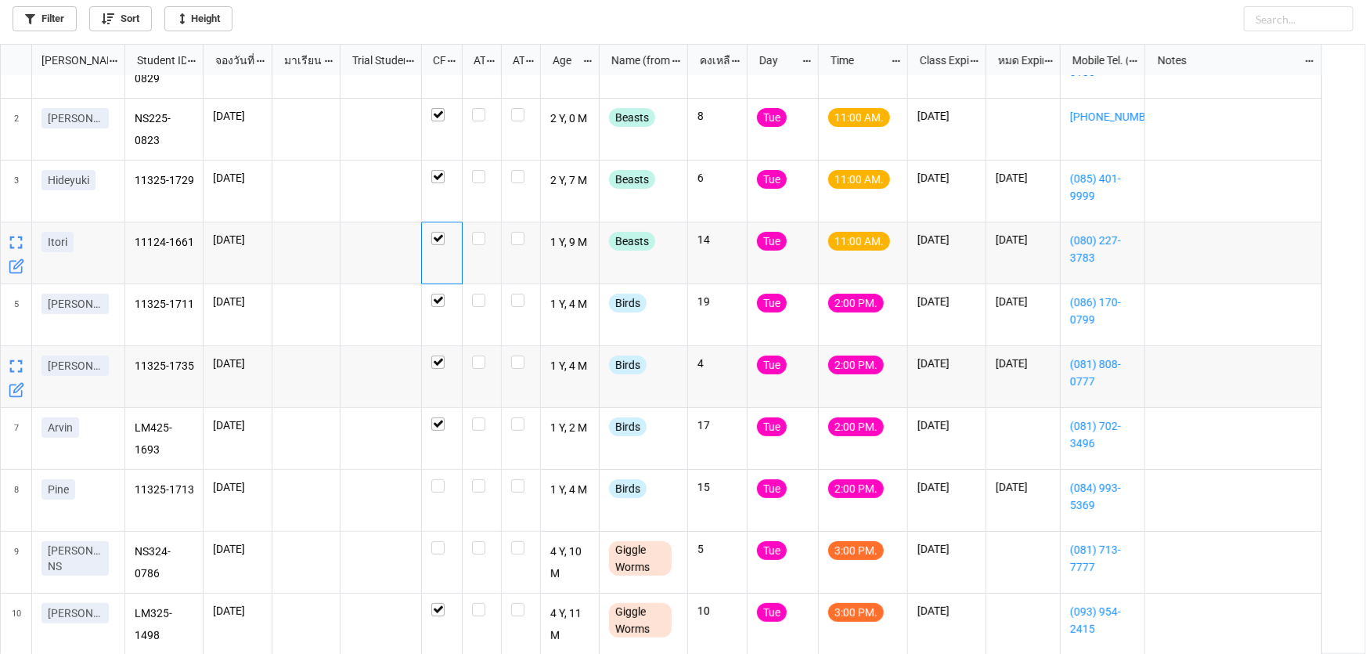
scroll to position [0, 0]
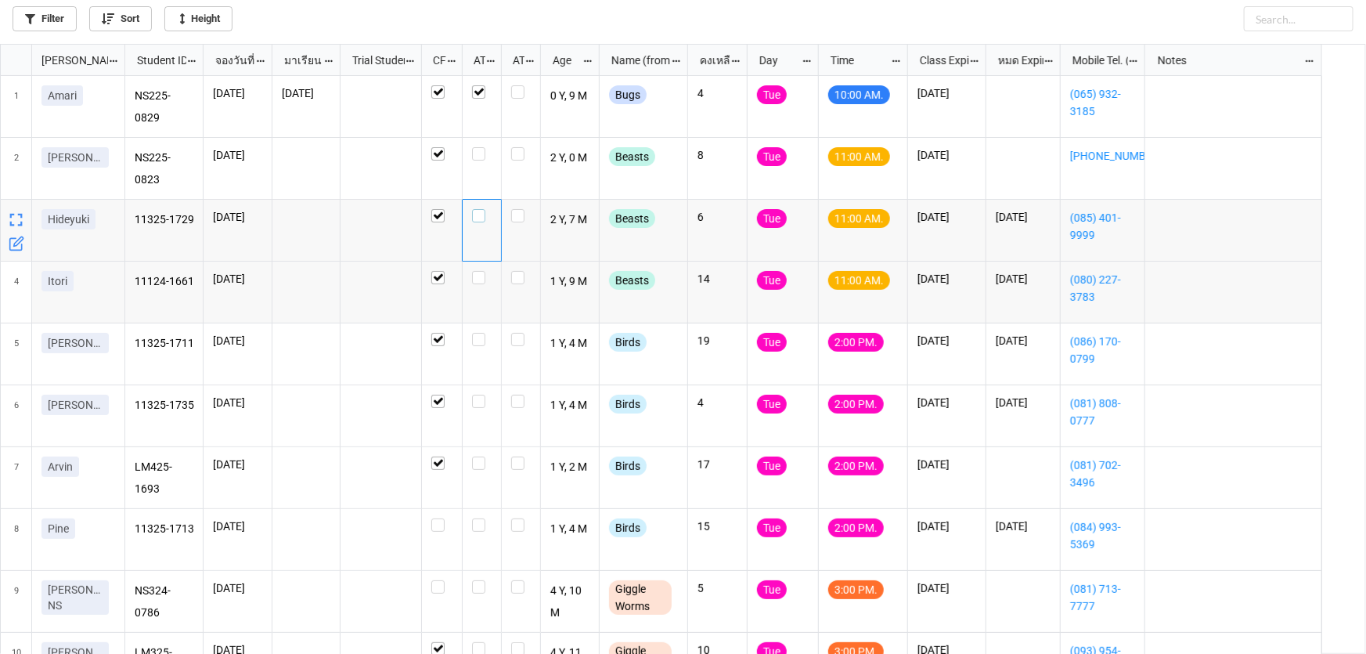
click at [478, 209] on label "grid" at bounding box center [482, 209] width 20 height 0
click at [479, 147] on label "grid" at bounding box center [482, 147] width 20 height 0
checkbox input "true"
checkbox input "false"
checkbox input "true"
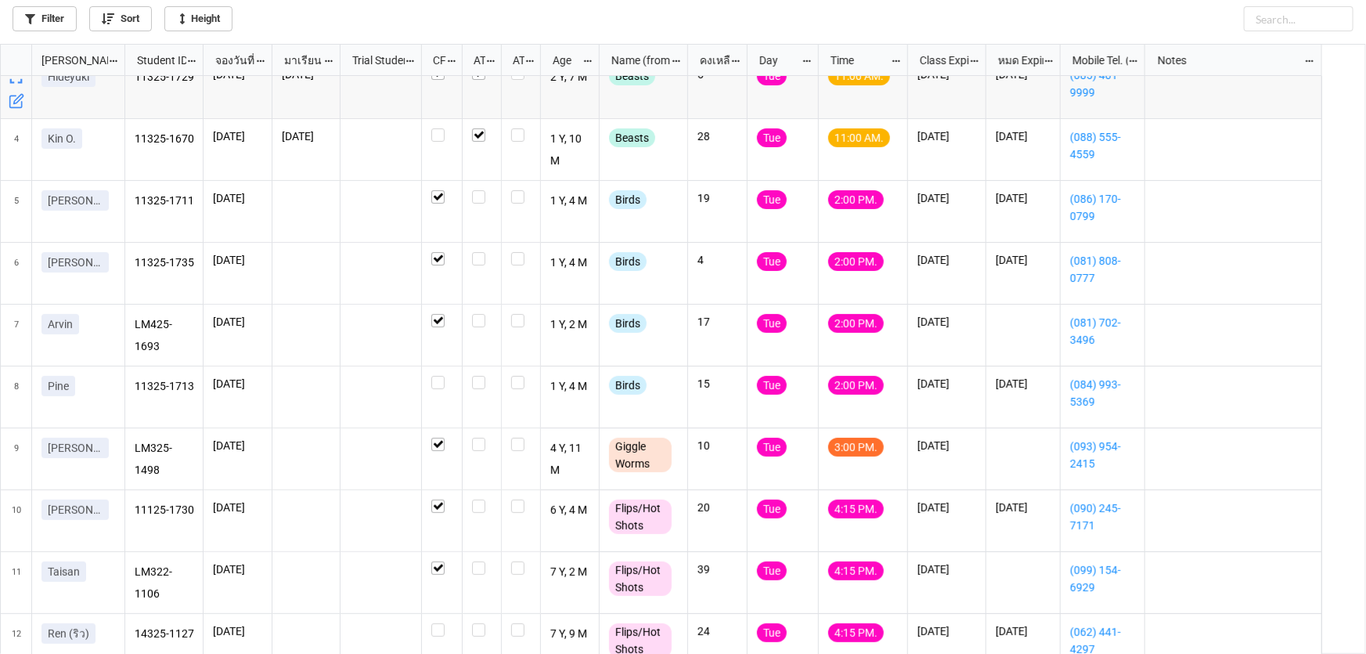
scroll to position [164, 0]
